Goal: Ask a question: Seek information or help from site administrators or community

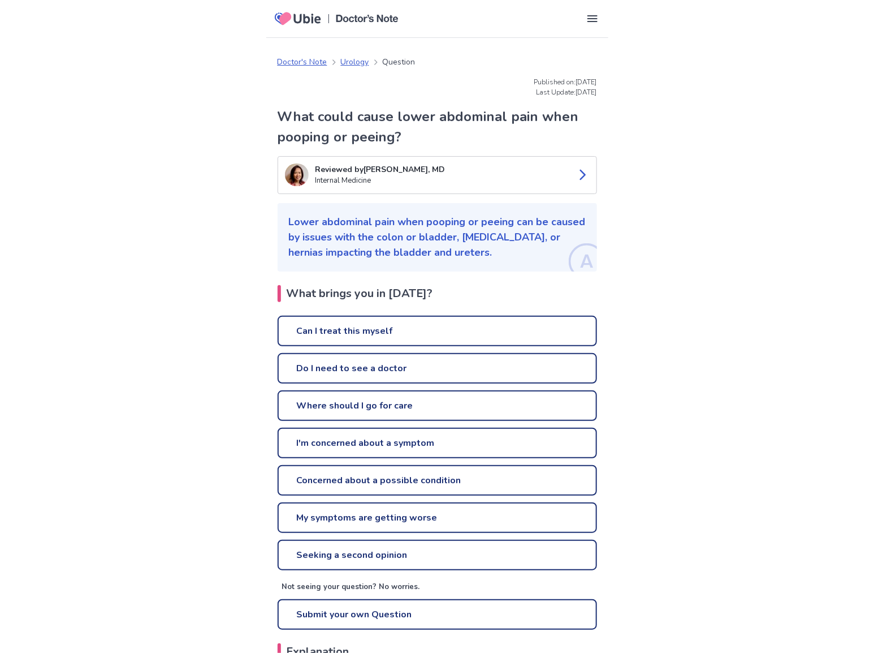
click at [387, 368] on link "Do I need to see a doctor" at bounding box center [438, 368] width 320 height 31
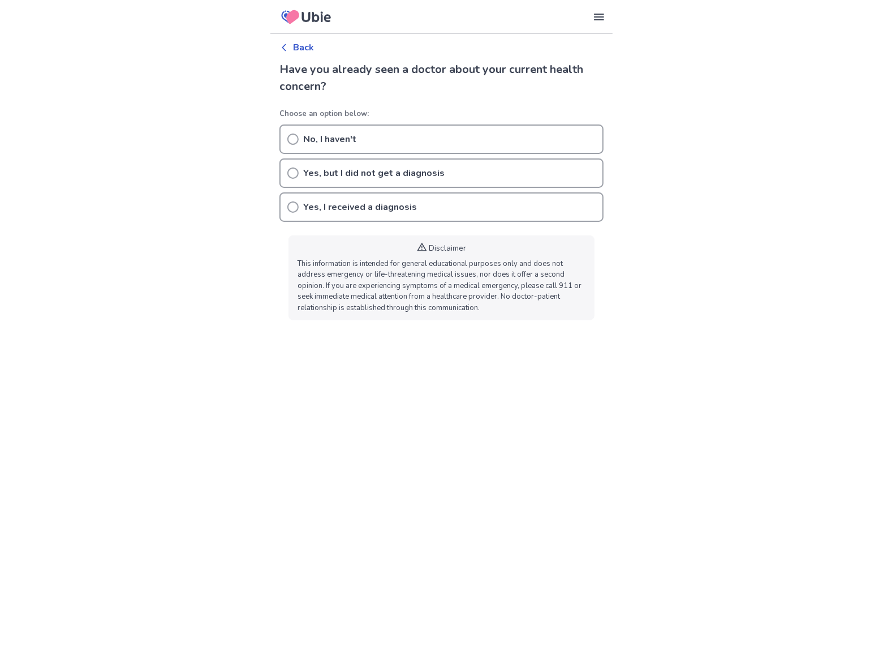
click at [291, 139] on icon at bounding box center [292, 138] width 11 height 11
